Goal: Find specific page/section: Find specific page/section

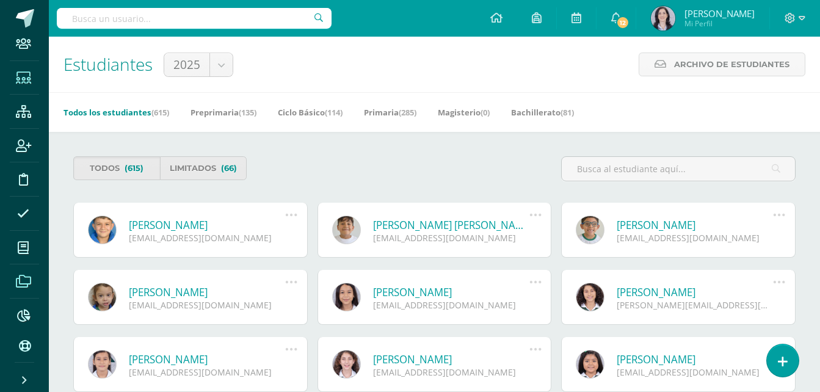
scroll to position [11, 0]
click at [27, 313] on icon at bounding box center [23, 314] width 13 height 12
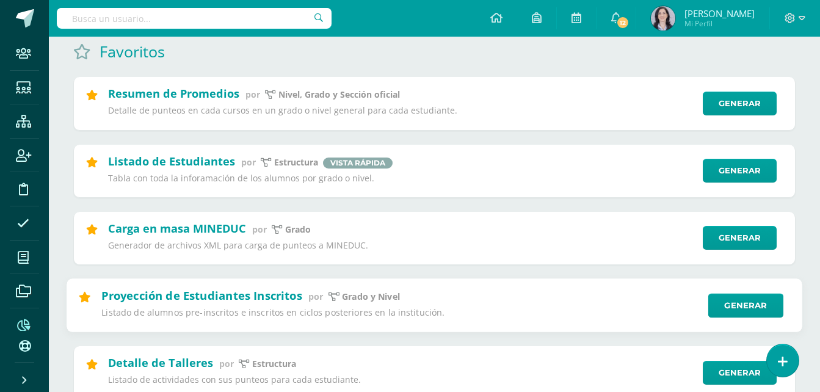
scroll to position [183, 0]
